Goal: Task Accomplishment & Management: Use online tool/utility

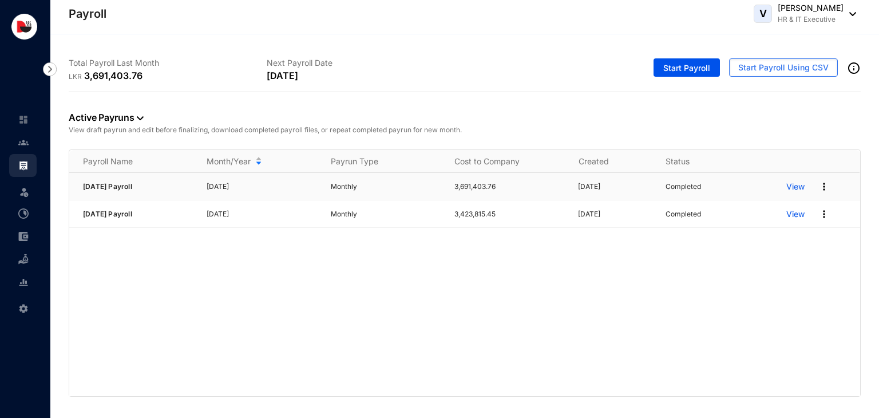
click at [796, 181] on p "View" at bounding box center [796, 186] width 18 height 11
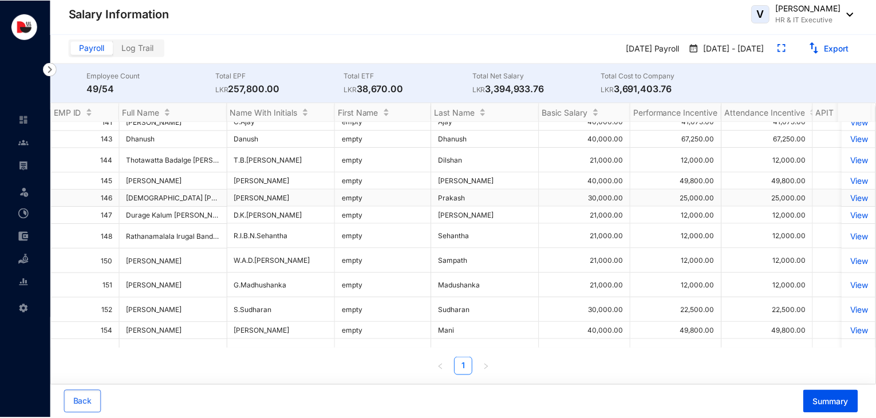
scroll to position [648, 0]
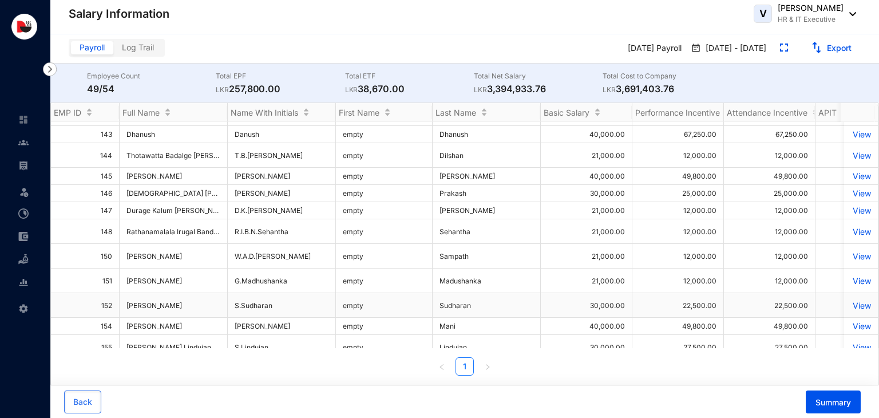
click at [854, 301] on p "View" at bounding box center [861, 306] width 20 height 10
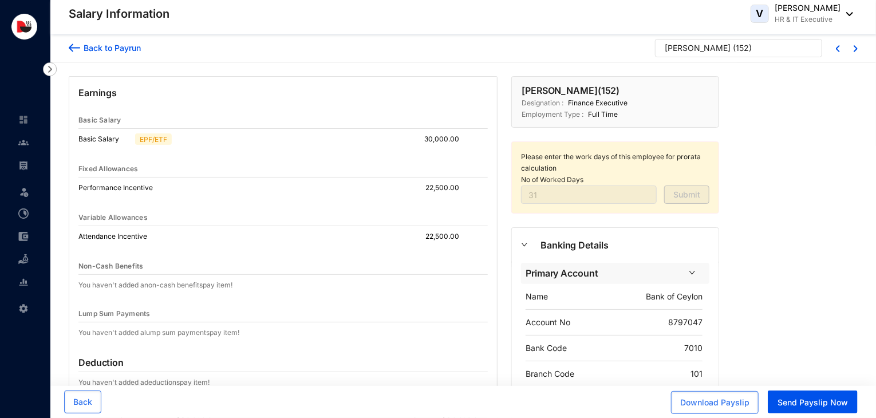
scroll to position [63, 0]
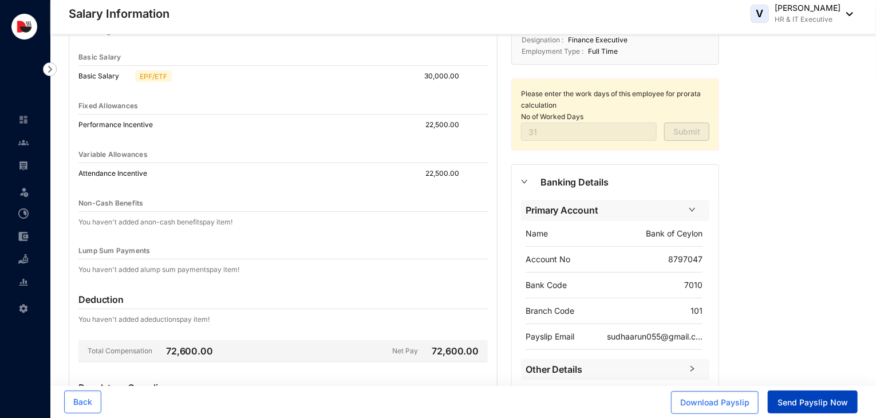
click at [816, 403] on span "Send Payslip Now" at bounding box center [812, 402] width 70 height 11
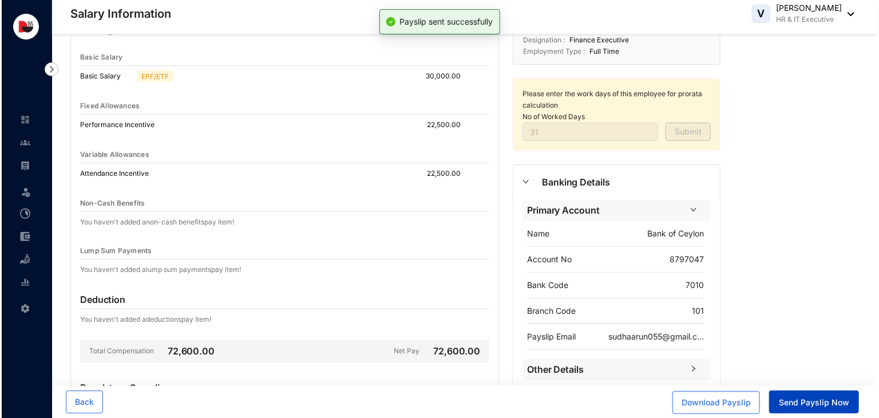
scroll to position [0, 0]
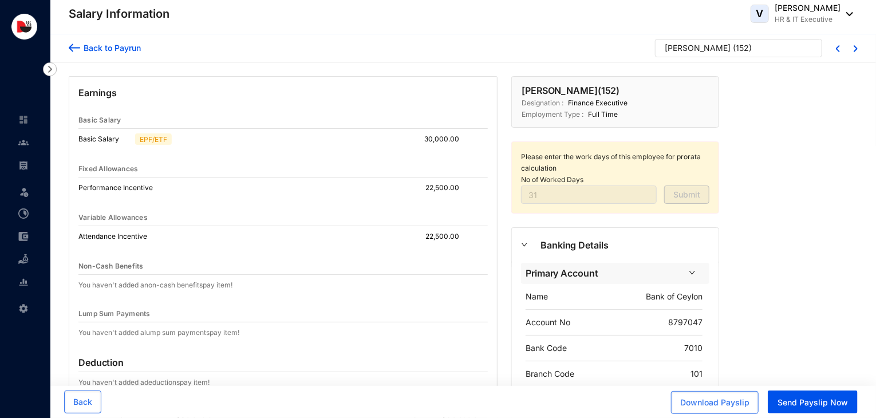
click at [110, 49] on div "Back to Payrun" at bounding box center [110, 48] width 61 height 12
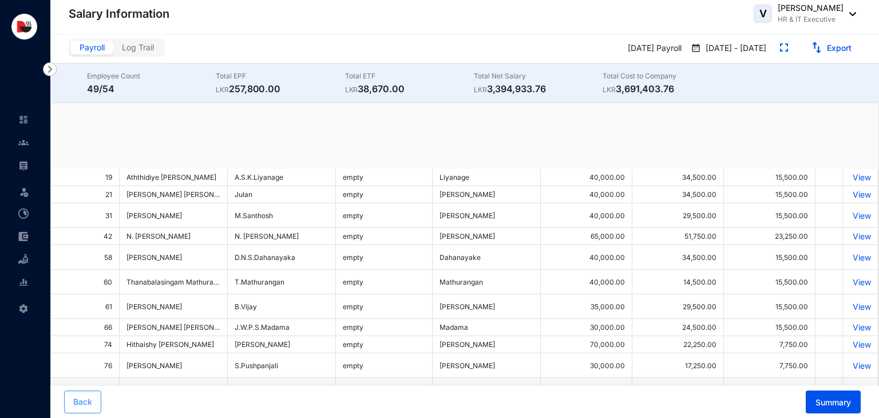
click at [89, 404] on span "Back" at bounding box center [82, 401] width 19 height 11
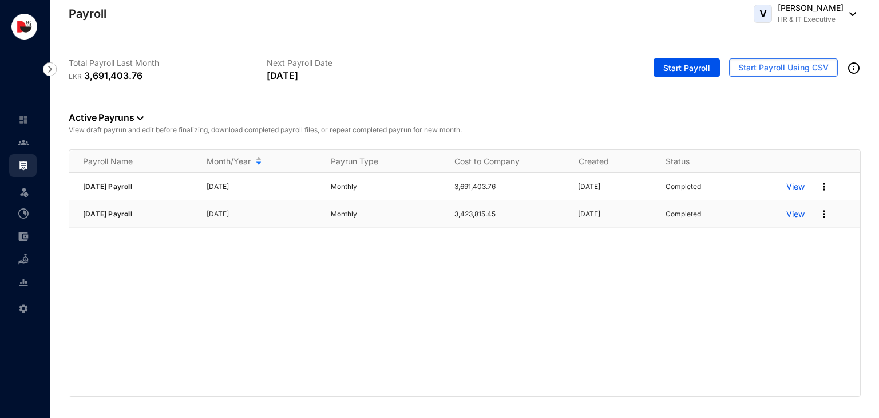
click at [797, 215] on p "View" at bounding box center [796, 213] width 18 height 11
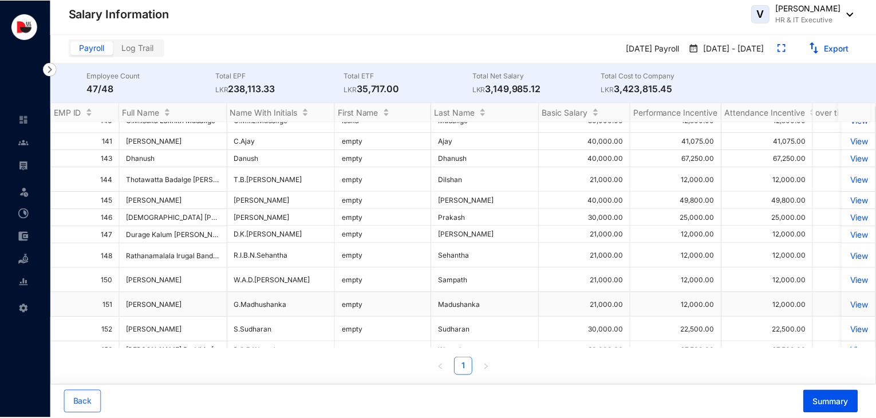
scroll to position [773, 0]
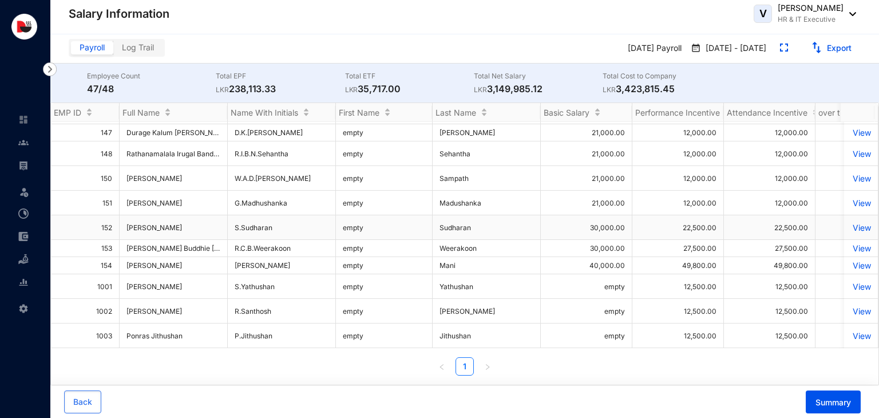
click at [856, 223] on p "View" at bounding box center [861, 228] width 20 height 10
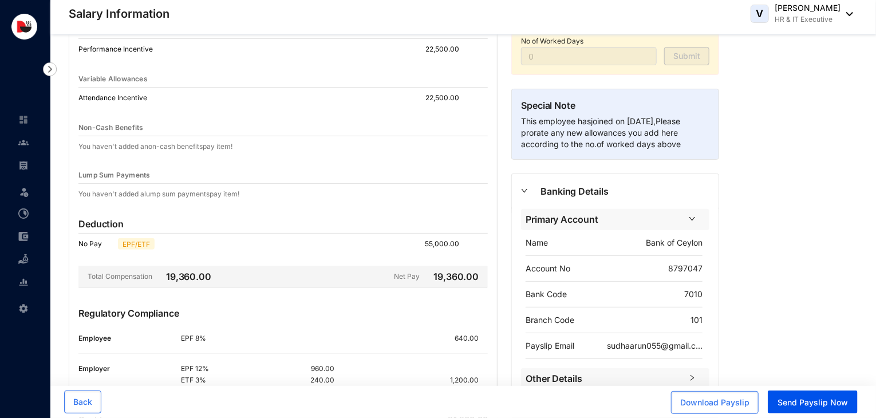
scroll to position [139, 0]
click at [819, 405] on span "Send Payslip Now" at bounding box center [812, 402] width 70 height 11
